Goal: Communication & Community: Answer question/provide support

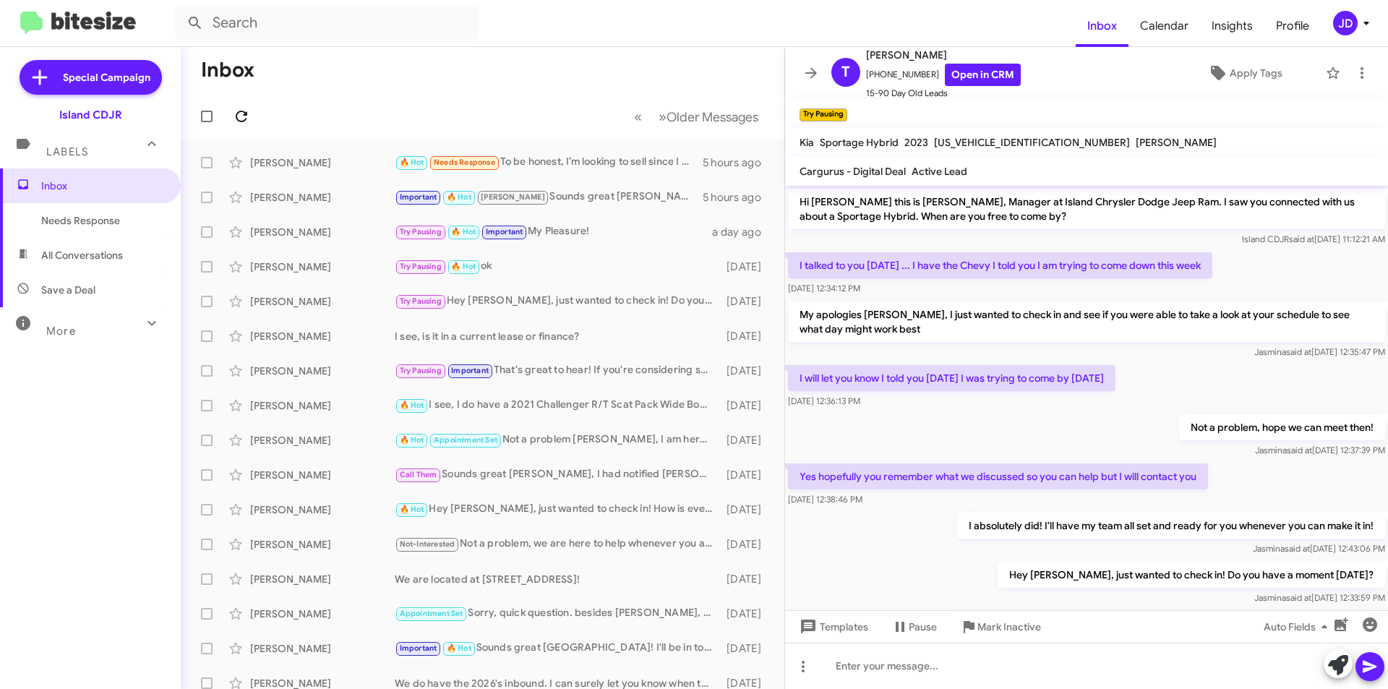
click at [239, 111] on icon at bounding box center [242, 117] width 12 height 12
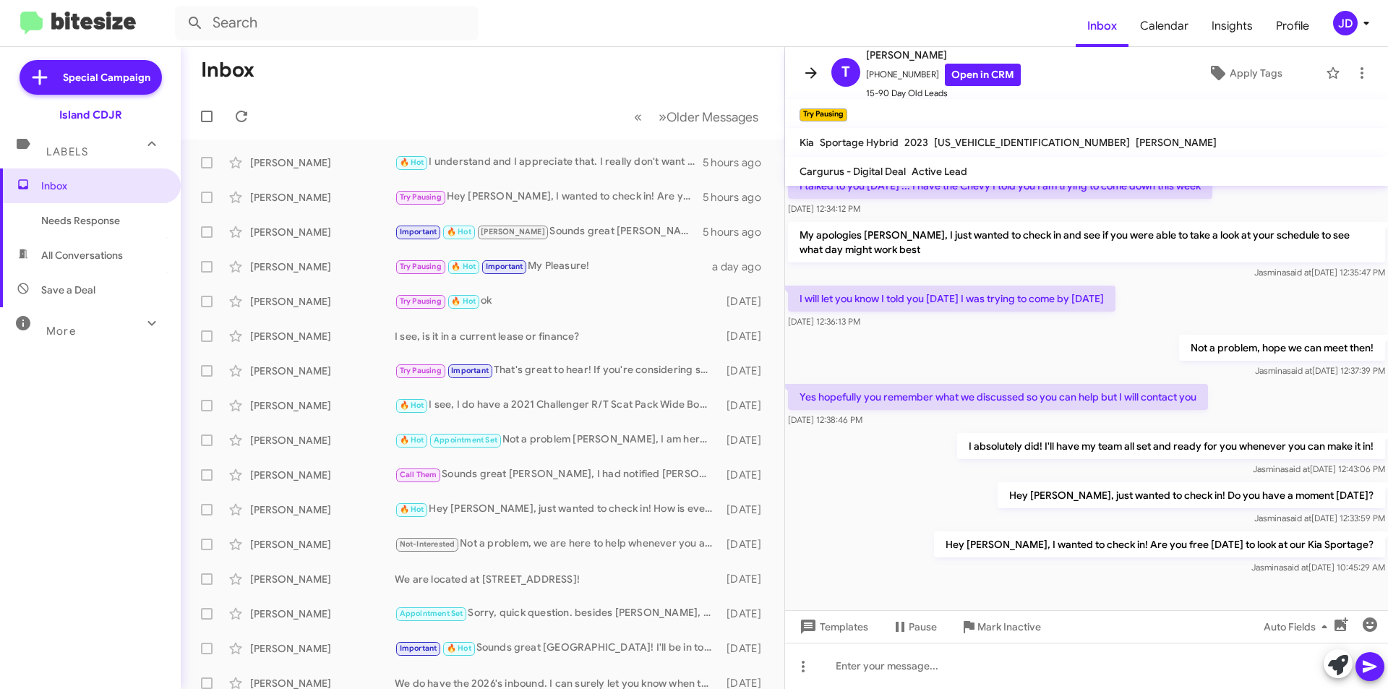
click at [811, 71] on icon at bounding box center [811, 72] width 17 height 17
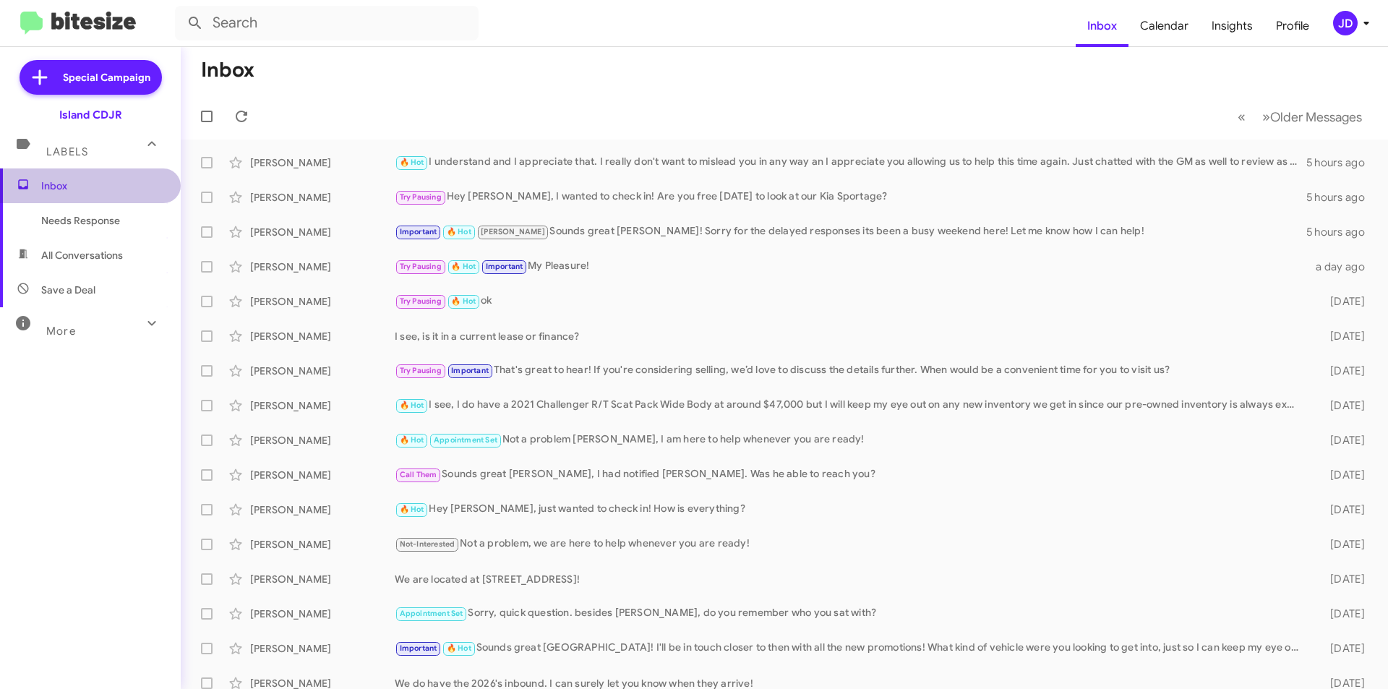
click at [98, 174] on span "Inbox" at bounding box center [90, 185] width 181 height 35
click at [244, 110] on icon at bounding box center [241, 116] width 17 height 17
click at [242, 113] on icon at bounding box center [241, 116] width 17 height 17
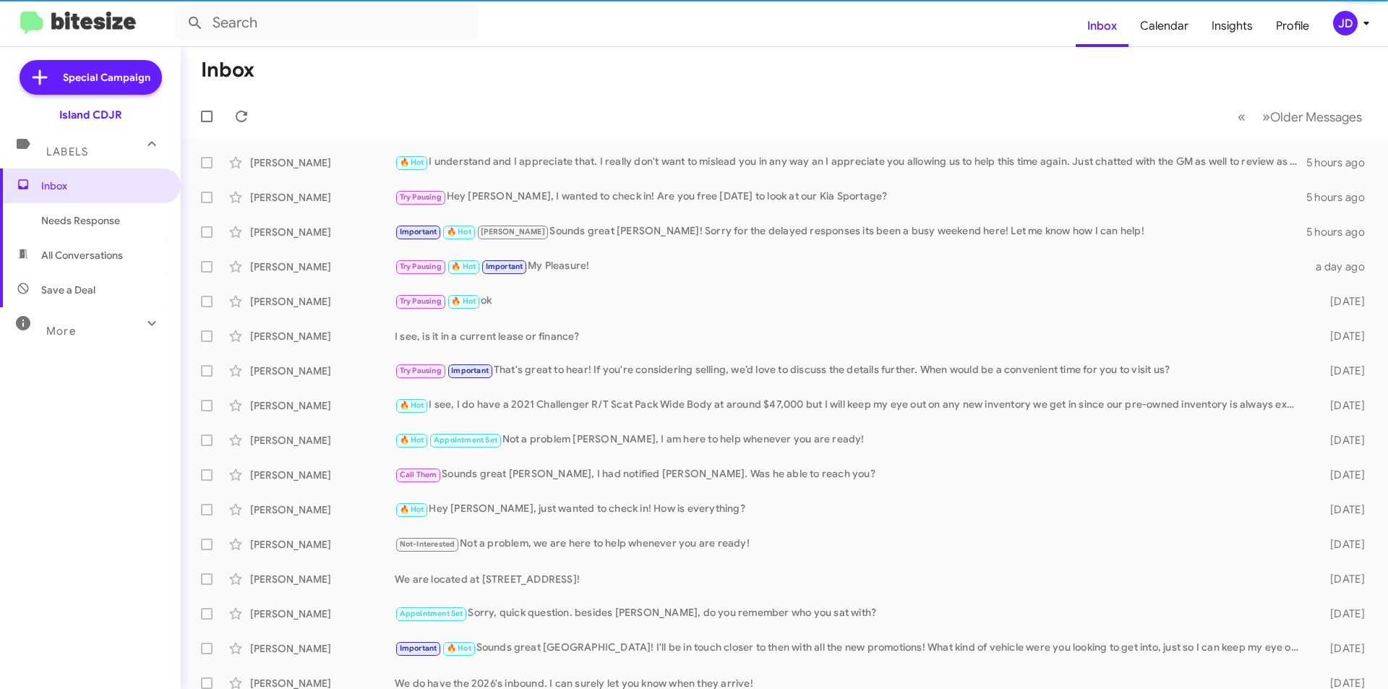
click at [124, 223] on span "Needs Response" at bounding box center [102, 220] width 123 height 14
type input "in:needs-response"
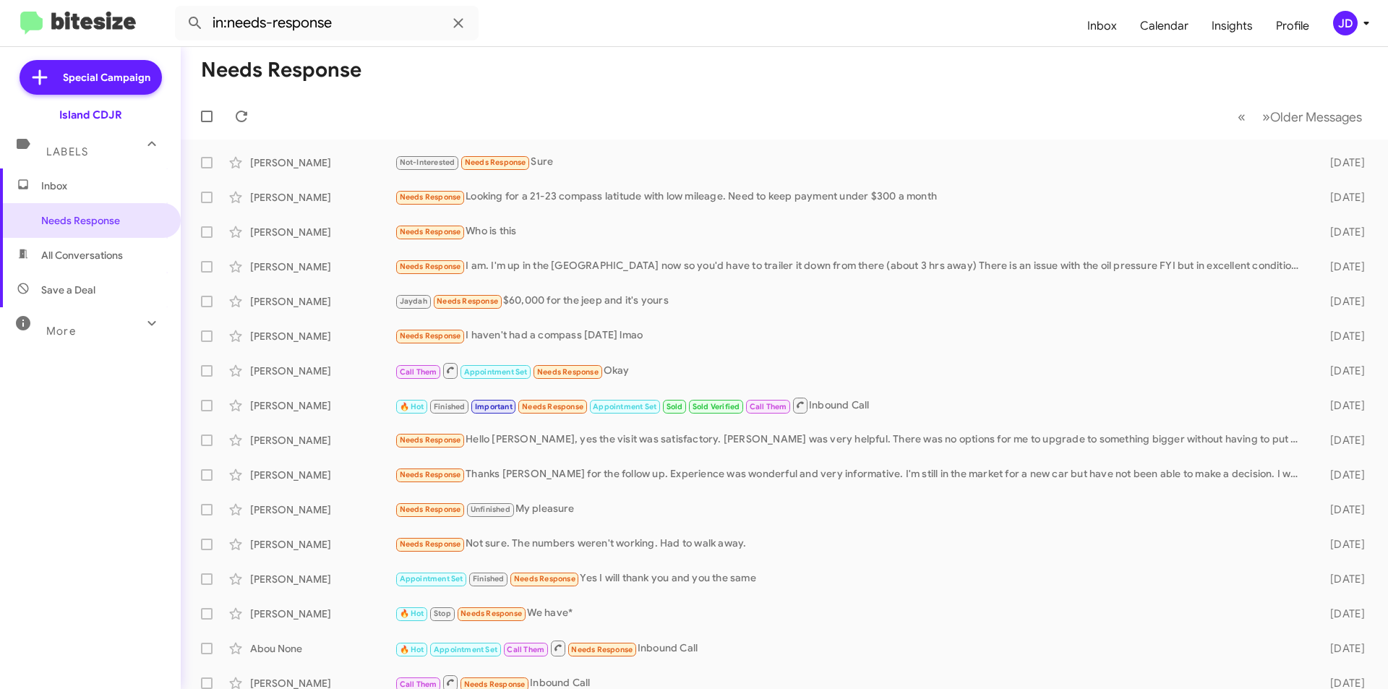
click at [123, 185] on span "Inbox" at bounding box center [102, 186] width 123 height 14
